Goal: Complete application form

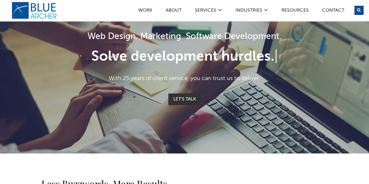
scroll to position [45, 0]
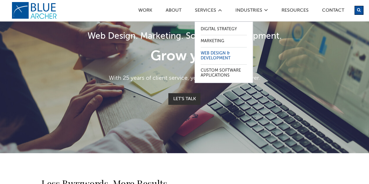
click at [217, 52] on link "Web Design & Development" at bounding box center [223, 55] width 46 height 17
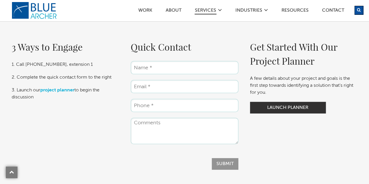
scroll to position [828, 0]
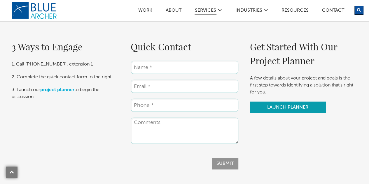
click at [286, 109] on link "Launch Planner" at bounding box center [288, 108] width 76 height 12
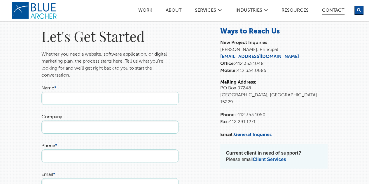
scroll to position [30, 0]
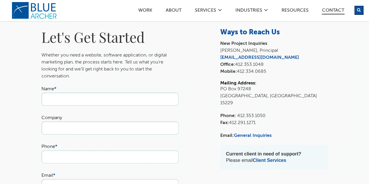
click at [128, 104] on input "Name *" at bounding box center [109, 99] width 137 height 13
type input "[PERSON_NAME]"
click at [63, 135] on input "Company" at bounding box center [109, 127] width 137 height 13
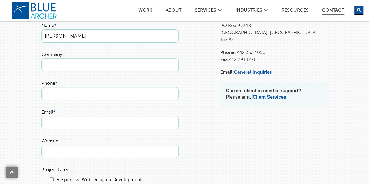
scroll to position [95, 0]
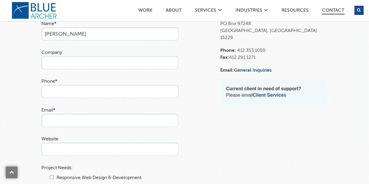
click at [69, 98] on input "Phone *" at bounding box center [109, 91] width 137 height 13
type input "4047548638"
click at [58, 127] on input "Email *" at bounding box center [109, 120] width 137 height 13
type input "[EMAIL_ADDRESS][DOMAIN_NAME]"
click at [62, 156] on input "Website" at bounding box center [109, 149] width 137 height 13
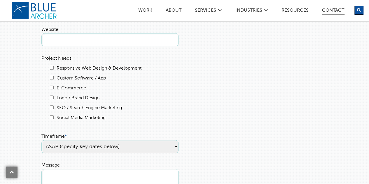
scroll to position [212, 0]
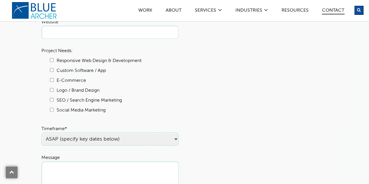
click at [52, 62] on input "Responsive Web Design & Development" at bounding box center [52, 60] width 4 height 4
checkbox input "true"
click at [48, 114] on div "Responsive Web Design & Development Custom Software / App E-Commerce Logo / Bra…" at bounding box center [109, 85] width 137 height 57
click at [52, 102] on input "SEO / Search Engine Marketing" at bounding box center [52, 100] width 4 height 4
checkbox input "true"
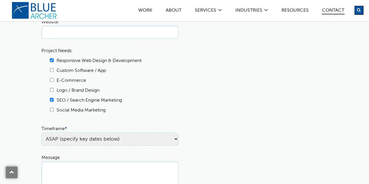
click at [52, 112] on input "Social Media Marketing" at bounding box center [52, 110] width 4 height 4
checkbox input "true"
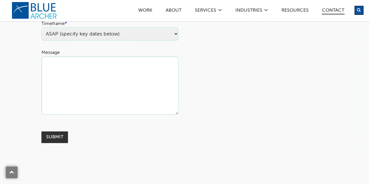
scroll to position [324, 0]
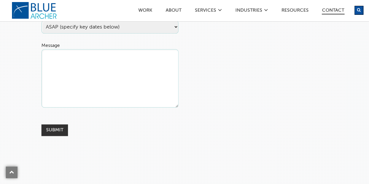
click at [104, 87] on textarea "Message" at bounding box center [109, 78] width 137 height 58
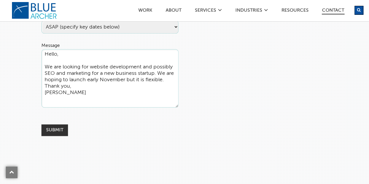
type textarea "Hello, We are looking for website development and possibly SEO and marketing fo…"
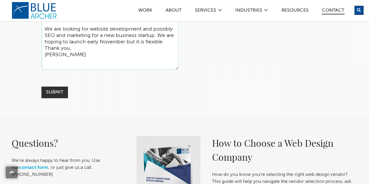
scroll to position [362, 0]
click at [48, 98] on input "Submit" at bounding box center [54, 92] width 27 height 12
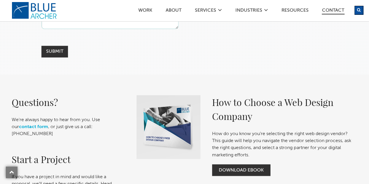
scroll to position [404, 0]
